Goal: Transaction & Acquisition: Purchase product/service

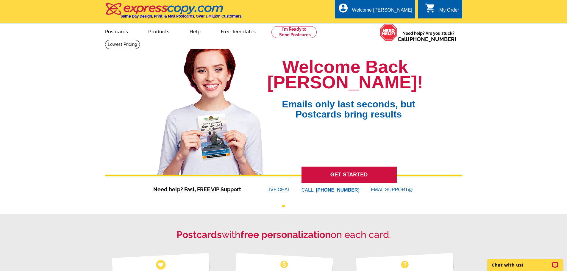
click at [440, 11] on div "My Order" at bounding box center [449, 11] width 20 height 8
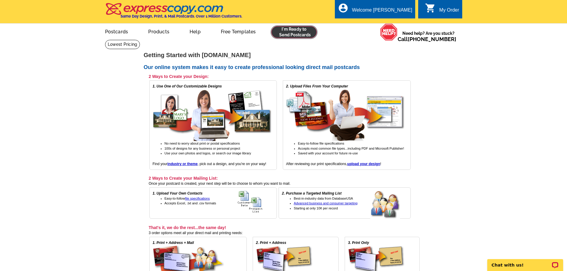
click at [293, 33] on link at bounding box center [294, 32] width 46 height 12
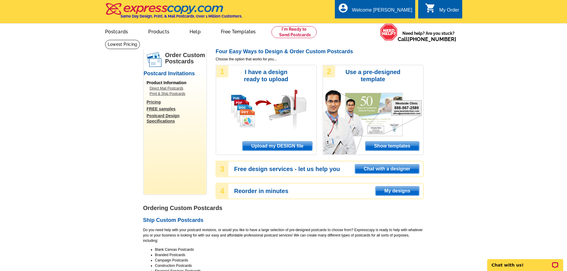
click at [258, 146] on span "Upload my DESIGN file" at bounding box center [276, 146] width 69 height 9
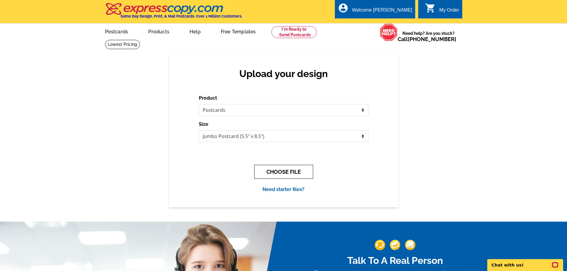
click at [282, 173] on button "CHOOSE FILE" at bounding box center [283, 172] width 59 height 14
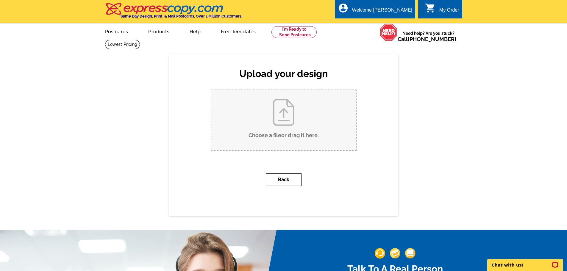
click at [280, 179] on button "Back" at bounding box center [284, 179] width 36 height 12
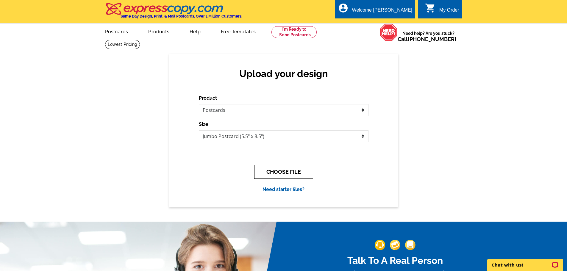
click at [283, 173] on button "CHOOSE FILE" at bounding box center [283, 172] width 59 height 14
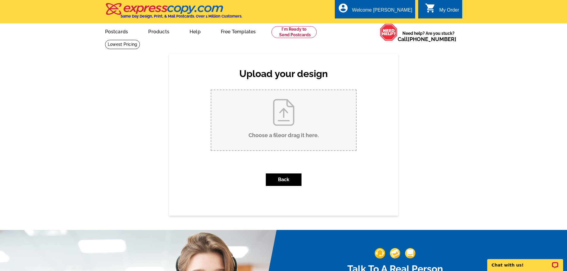
click at [282, 115] on input "Choose a file or drag it here ." at bounding box center [283, 120] width 145 height 60
type input "C:\fakepath\7190_SHORELINE_6313.pdf"
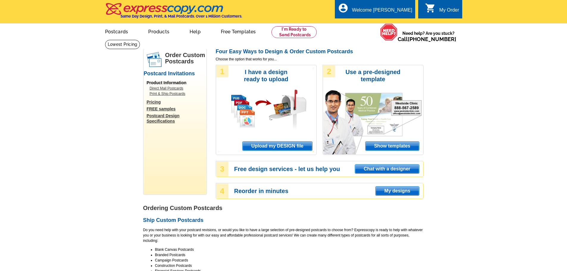
click at [272, 147] on span "Upload my DESIGN file" at bounding box center [276, 146] width 69 height 9
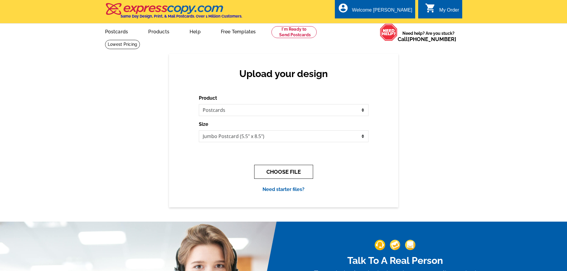
click at [277, 173] on button "CHOOSE FILE" at bounding box center [283, 172] width 59 height 14
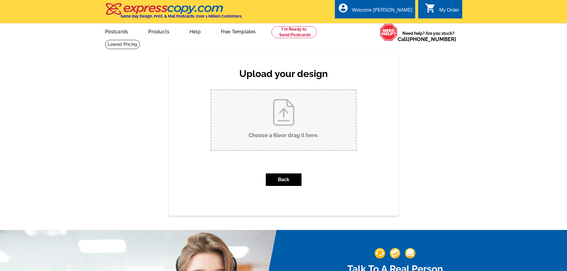
click at [275, 137] on input "Choose a file or drag it here ." at bounding box center [283, 120] width 145 height 60
type input "C:\fakepath\Just LISTED Postcard Template 2025.pub"
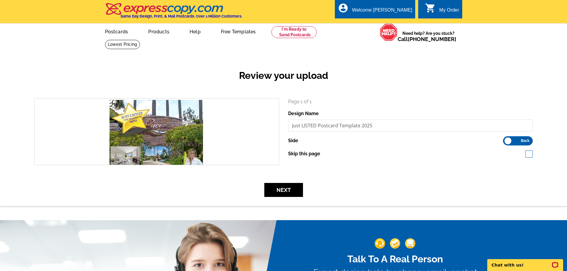
click at [506, 140] on label "Front Back" at bounding box center [518, 140] width 30 height 9
click at [506, 139] on input "Front Back" at bounding box center [506, 139] width 0 height 0
click at [282, 191] on button "Next" at bounding box center [283, 190] width 39 height 14
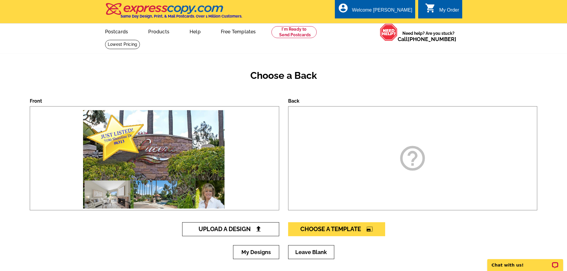
click at [256, 231] on img at bounding box center [258, 229] width 6 height 6
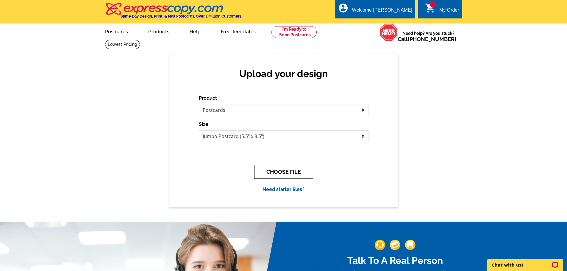
click at [284, 171] on button "CHOOSE FILE" at bounding box center [283, 172] width 59 height 14
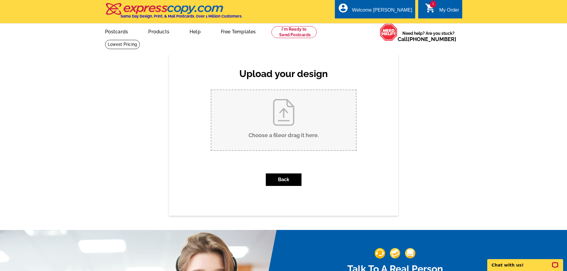
click at [270, 135] on input "Choose a file or drag it here ." at bounding box center [283, 120] width 145 height 60
type input "C:\fakepath\Postcard Page 2 back 2025.pub"
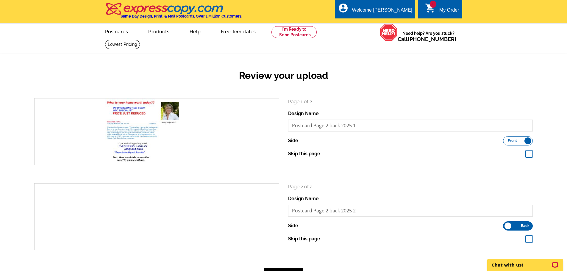
click at [527, 142] on label "Front Back" at bounding box center [518, 140] width 30 height 9
click at [506, 139] on input "Front Back" at bounding box center [506, 139] width 0 height 0
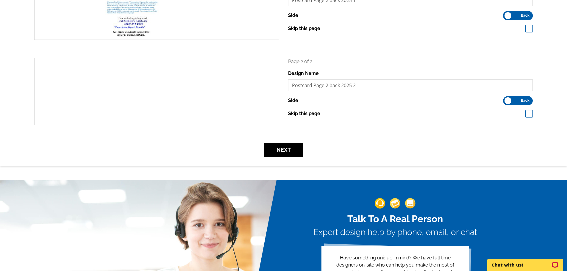
scroll to position [129, 0]
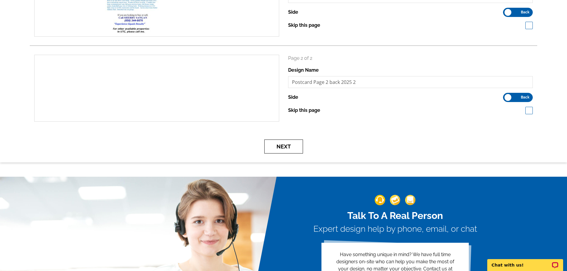
click at [284, 148] on button "Next" at bounding box center [283, 147] width 39 height 14
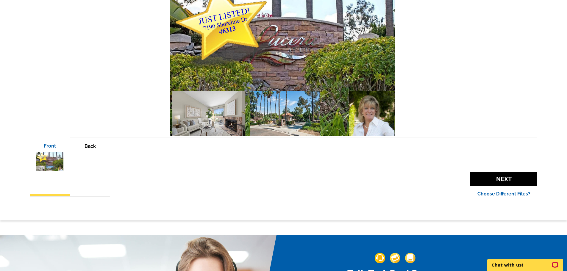
scroll to position [126, 0]
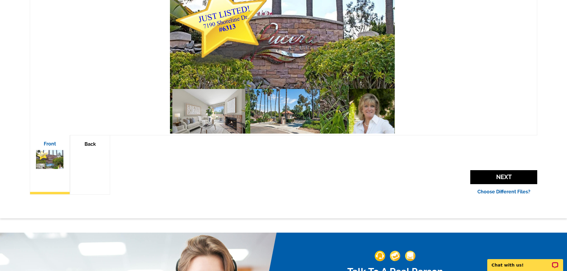
click at [87, 164] on img at bounding box center [90, 159] width 28 height 18
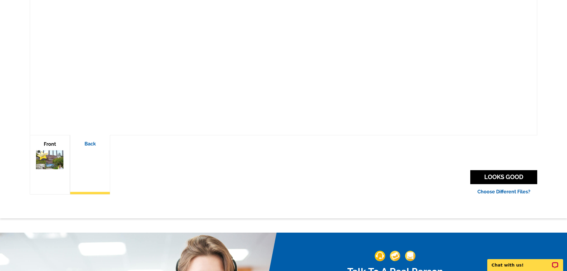
click at [85, 164] on img at bounding box center [90, 159] width 28 height 18
click at [493, 192] on link "Choose Different Files?" at bounding box center [503, 192] width 53 height 6
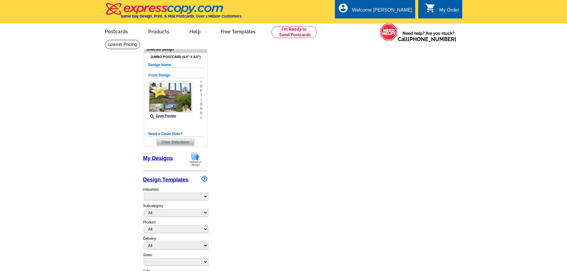
select select "1"
select select "back"
select select "2"
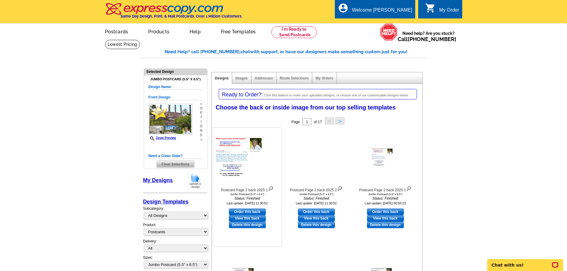
click at [243, 212] on link "Order this back" at bounding box center [247, 212] width 37 height 7
select select "front"
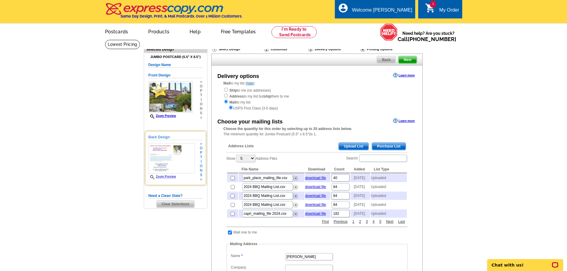
click at [170, 178] on link "Zoom Preview" at bounding box center [162, 176] width 28 height 3
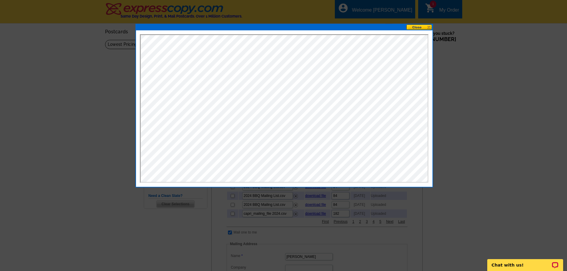
click at [417, 27] on button at bounding box center [419, 27] width 26 height 6
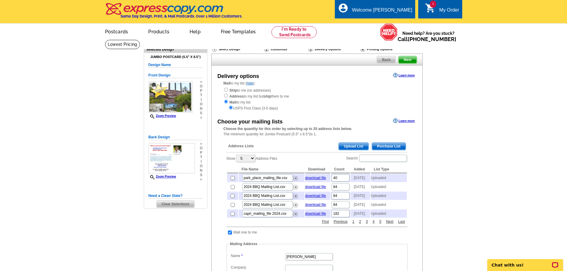
click at [347, 146] on span "Upload List" at bounding box center [353, 146] width 29 height 7
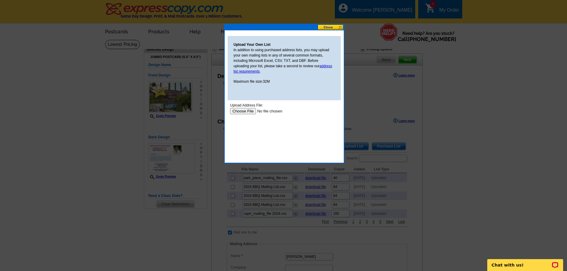
click at [245, 111] on input "file" at bounding box center [267, 111] width 75 height 6
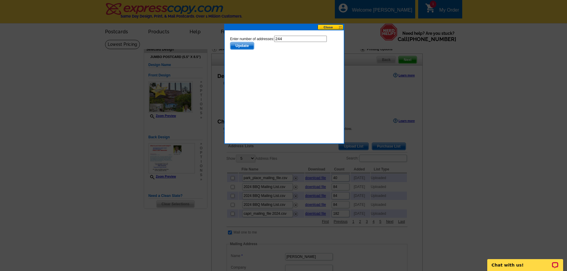
drag, startPoint x: 287, startPoint y: 37, endPoint x: 281, endPoint y: 38, distance: 6.4
click at [281, 38] on input "244" at bounding box center [300, 39] width 53 height 6
type input "243"
click at [238, 46] on span "Update" at bounding box center [242, 45] width 24 height 7
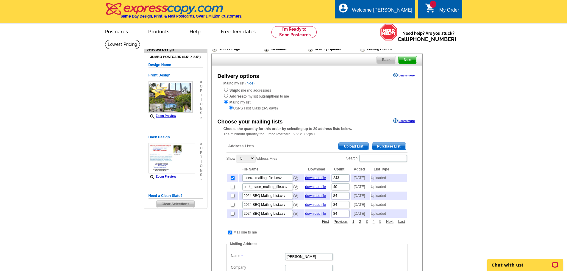
click at [406, 61] on span "Next" at bounding box center [407, 59] width 18 height 7
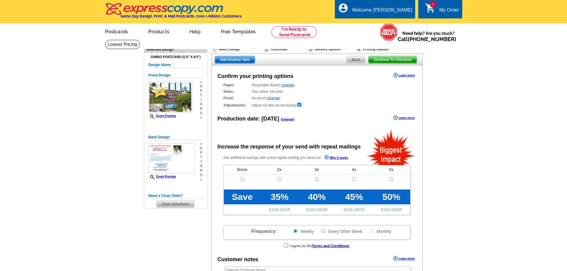
radio input "false"
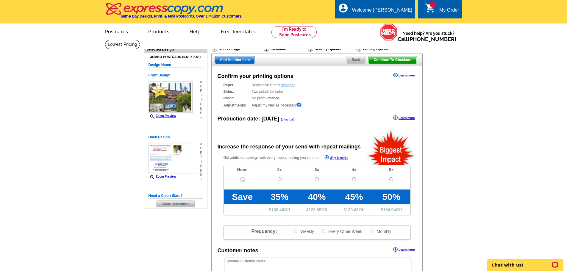
click at [243, 179] on input "radio" at bounding box center [242, 179] width 4 height 4
radio input "true"
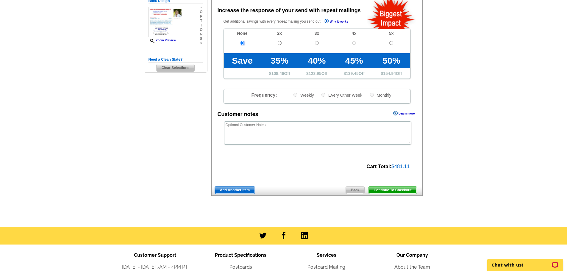
scroll to position [137, 0]
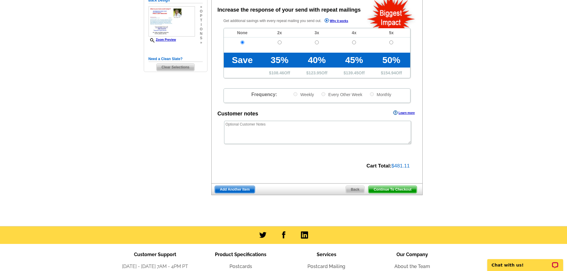
click at [389, 189] on span "Continue To Checkout" at bounding box center [392, 189] width 48 height 7
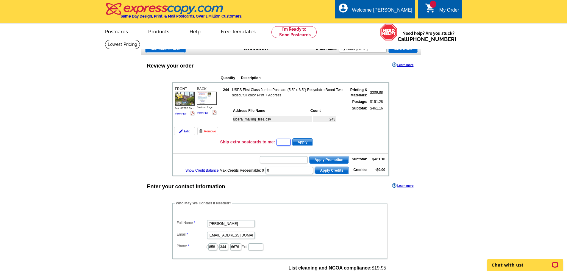
click at [287, 141] on input "text" at bounding box center [283, 142] width 14 height 7
click at [269, 163] on input "text" at bounding box center [284, 159] width 48 height 7
type input "GROW0925"
click at [328, 160] on span "Apply Promotion" at bounding box center [328, 159] width 39 height 7
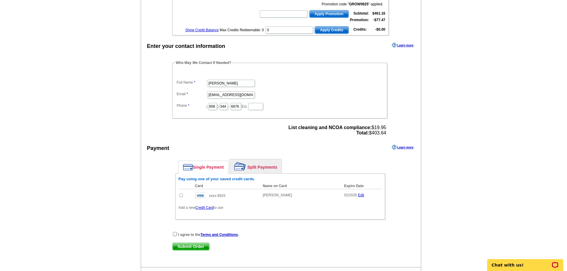
scroll to position [155, 0]
click at [203, 208] on link "Credit Card" at bounding box center [204, 207] width 18 height 4
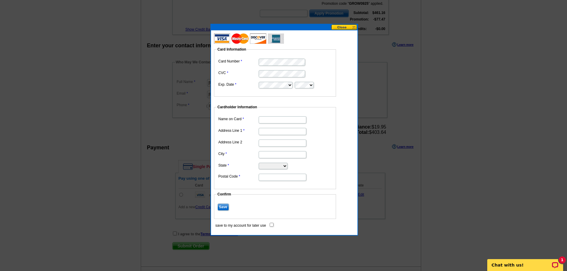
click at [274, 118] on input "Name on Card" at bounding box center [283, 119] width 48 height 7
type input "[PERSON_NAME]"
click at [267, 132] on input "Address Line 1" at bounding box center [283, 131] width 48 height 7
type input "[STREET_ADDRESS]"
type input "[GEOGRAPHIC_DATA]"
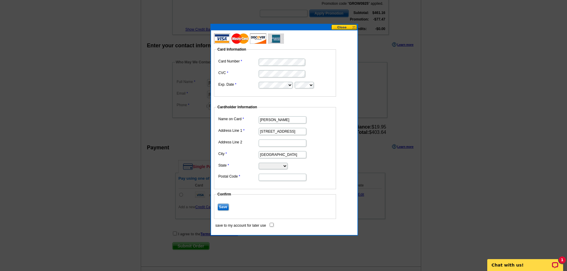
select select "CA"
type input "92122"
click at [222, 207] on input "Save" at bounding box center [223, 207] width 11 height 7
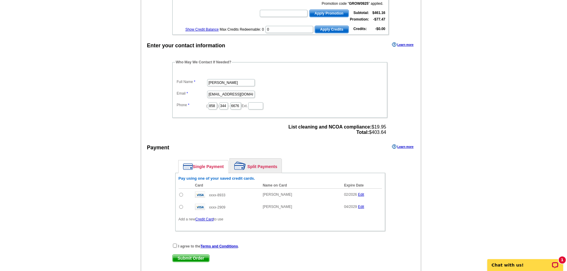
click at [182, 209] on input "radio" at bounding box center [181, 207] width 4 height 4
radio input "true"
click at [176, 248] on input "checkbox" at bounding box center [175, 246] width 4 height 4
checkbox input "true"
click at [191, 258] on span "Submit Order" at bounding box center [191, 258] width 37 height 7
